Goal: Information Seeking & Learning: Learn about a topic

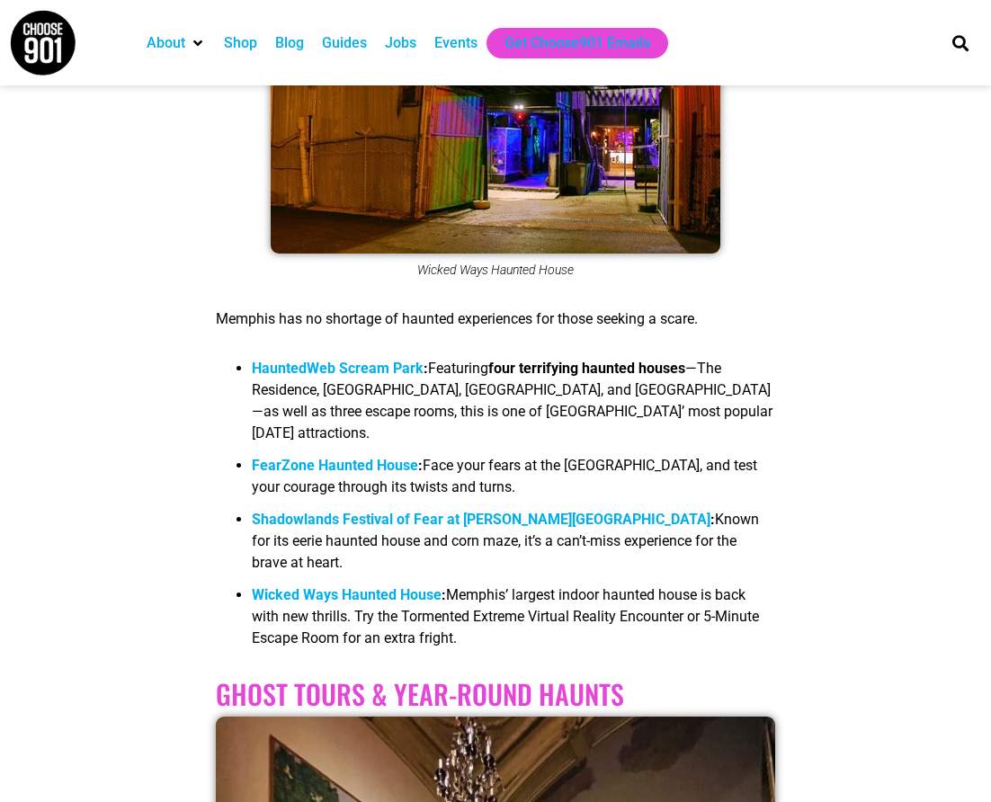
scroll to position [817, 0]
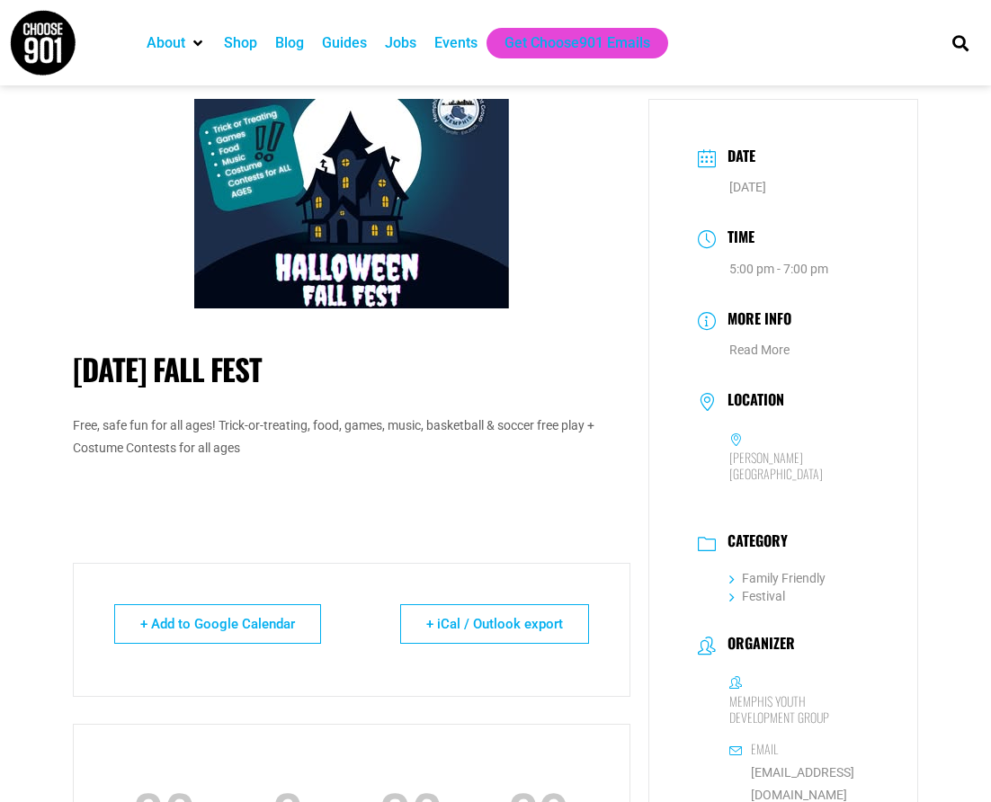
scroll to position [15, 0]
